Goal: Information Seeking & Learning: Find specific fact

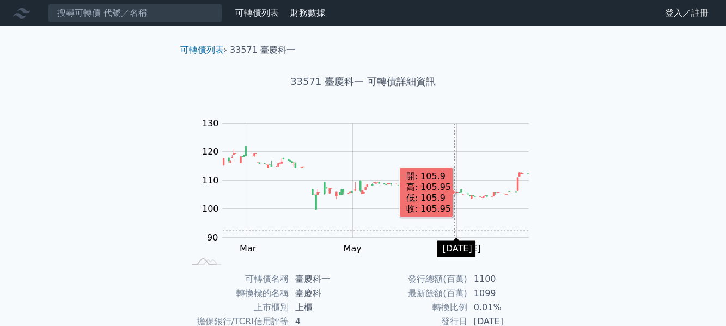
scroll to position [178, 0]
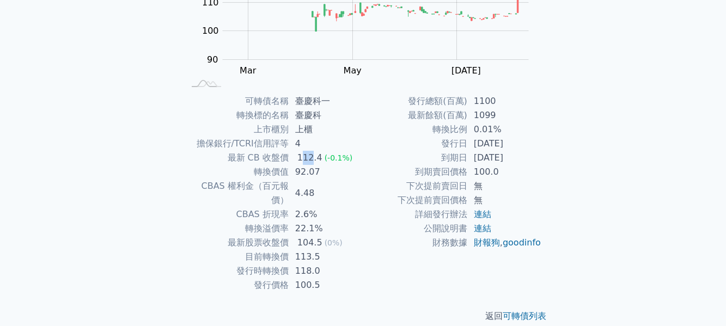
drag, startPoint x: 304, startPoint y: 160, endPoint x: 311, endPoint y: 160, distance: 7.1
click at [311, 160] on div "112.4" at bounding box center [309, 158] width 29 height 14
click at [357, 155] on td "112.4 (-0.1%)" at bounding box center [326, 158] width 75 height 14
drag, startPoint x: 294, startPoint y: 185, endPoint x: 320, endPoint y: 185, distance: 26.7
click at [320, 185] on td "4.48" at bounding box center [326, 193] width 75 height 28
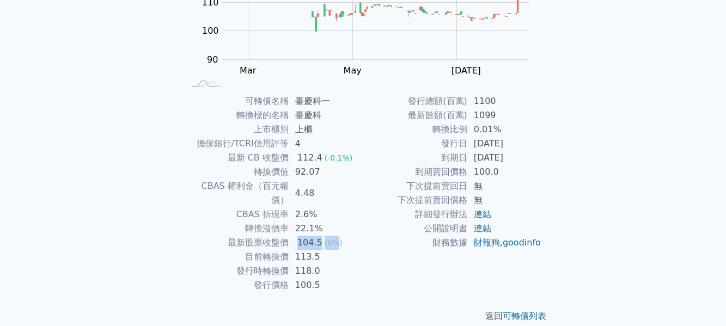
drag, startPoint x: 297, startPoint y: 231, endPoint x: 336, endPoint y: 224, distance: 39.8
click at [336, 236] on td "104.5 (0%)" at bounding box center [326, 243] width 75 height 14
drag, startPoint x: 298, startPoint y: 160, endPoint x: 360, endPoint y: 155, distance: 62.3
click at [360, 155] on td "112.4 (-0.1%)" at bounding box center [326, 158] width 75 height 14
click at [381, 201] on td "下次提前賣回價格" at bounding box center [415, 200] width 104 height 14
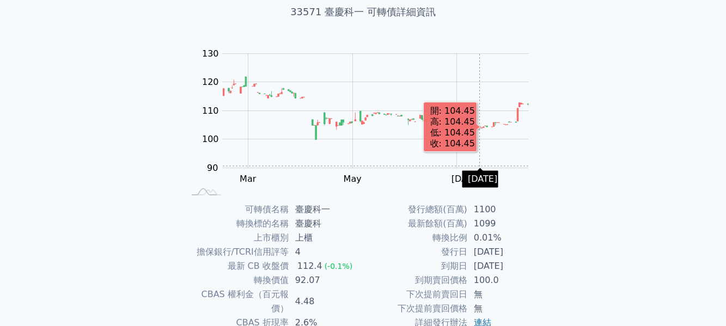
scroll to position [15, 0]
